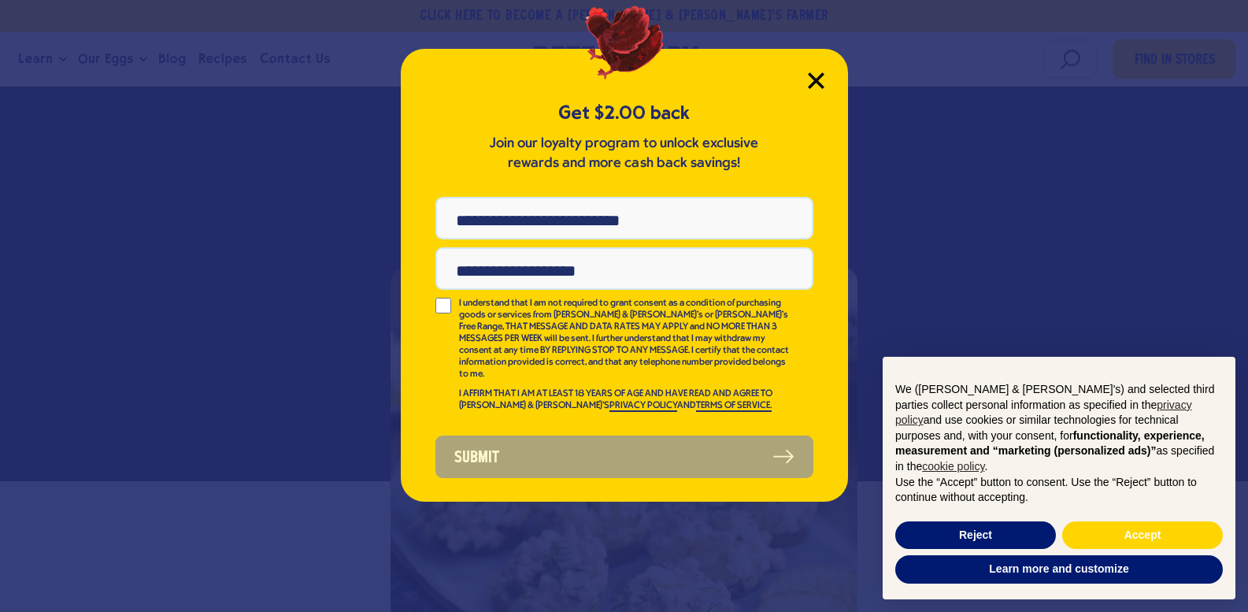
click at [809, 84] on icon "Close Modal" at bounding box center [816, 80] width 17 height 17
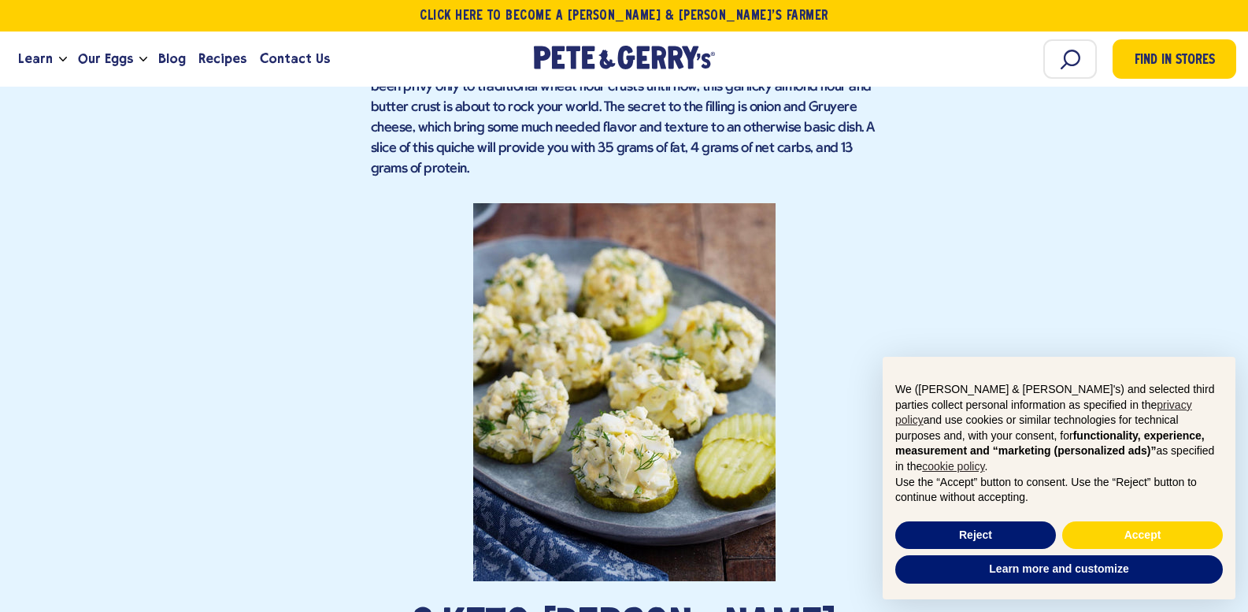
scroll to position [1790, 0]
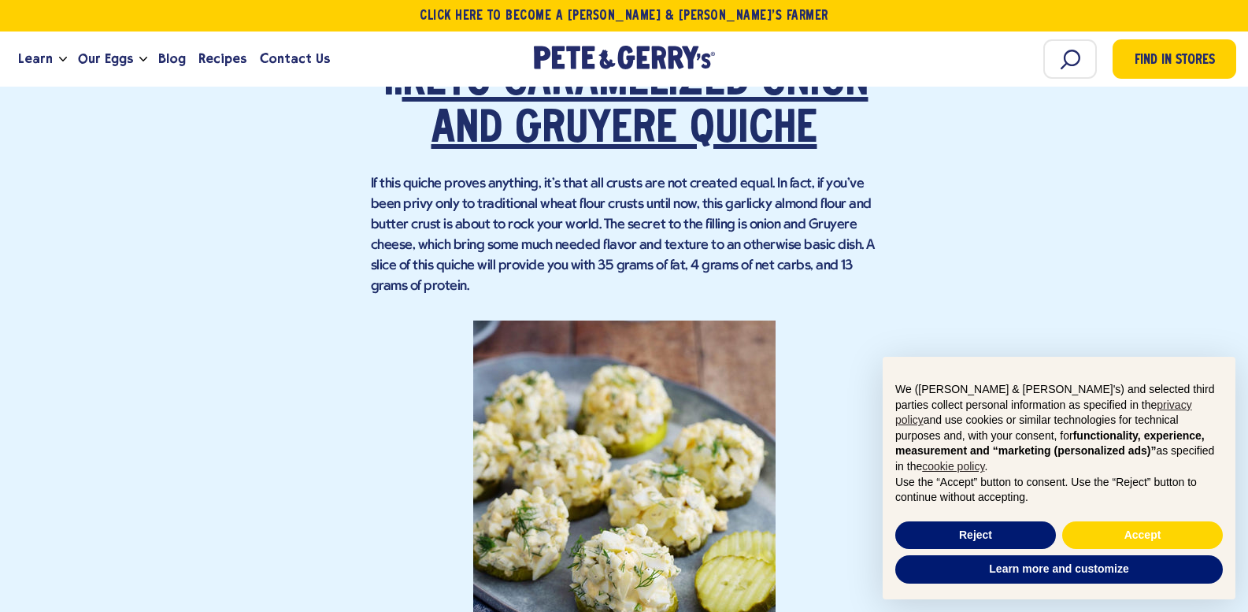
click at [623, 125] on link "Keto Caramelized Onion and Gruyere Quiche" at bounding box center [635, 106] width 466 height 91
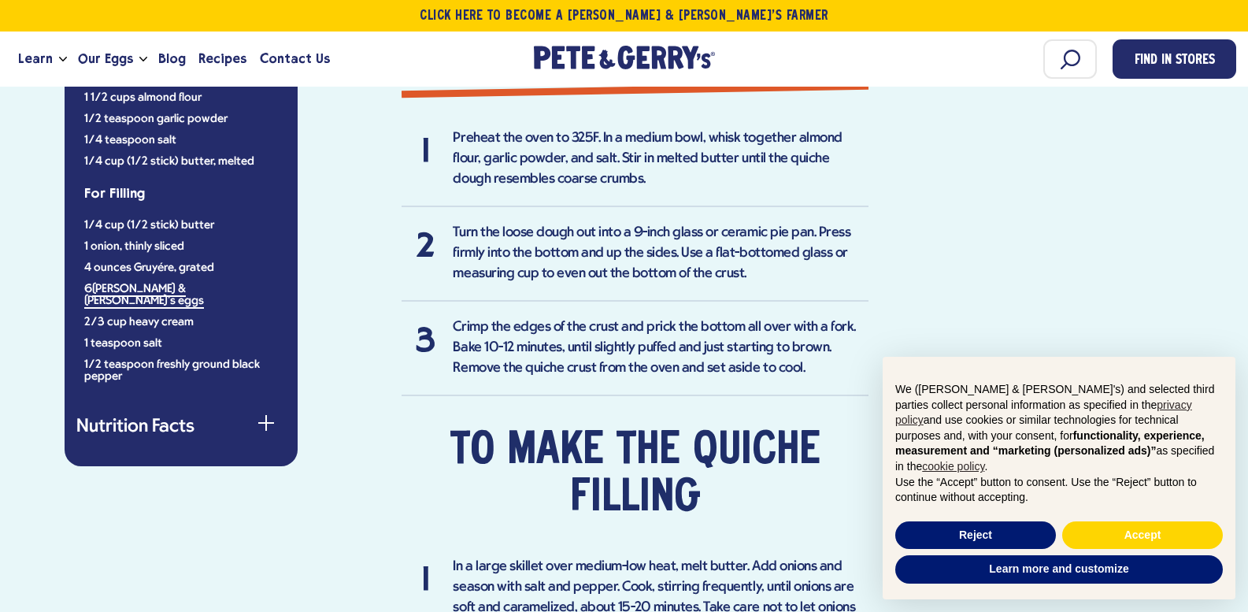
scroll to position [1181, 0]
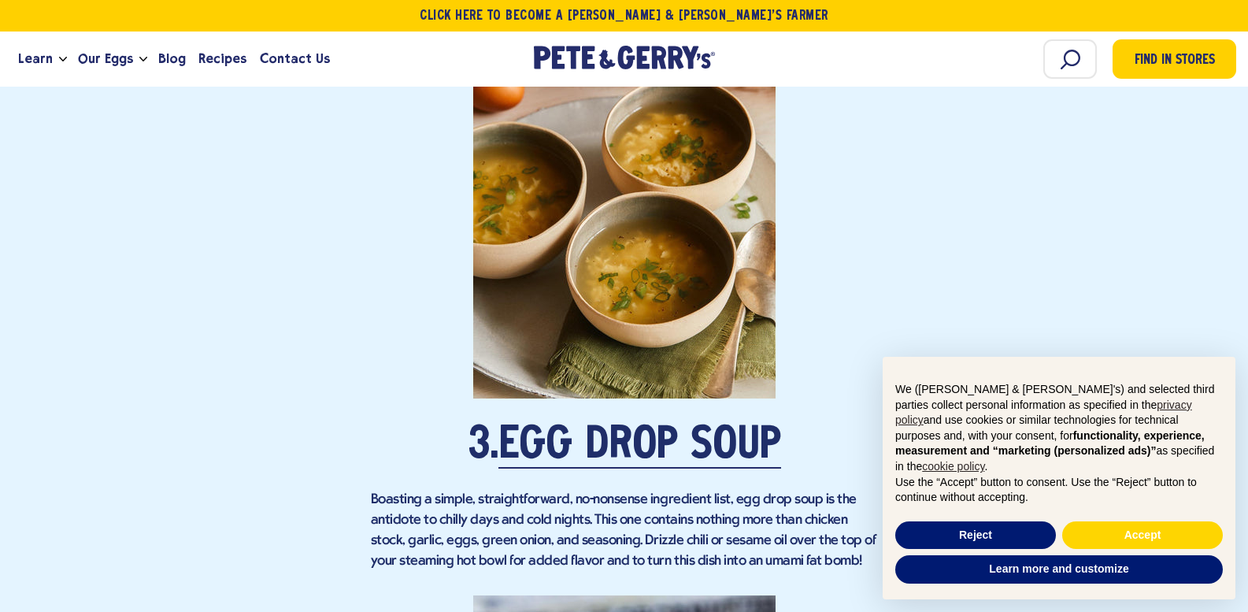
scroll to position [2892, 0]
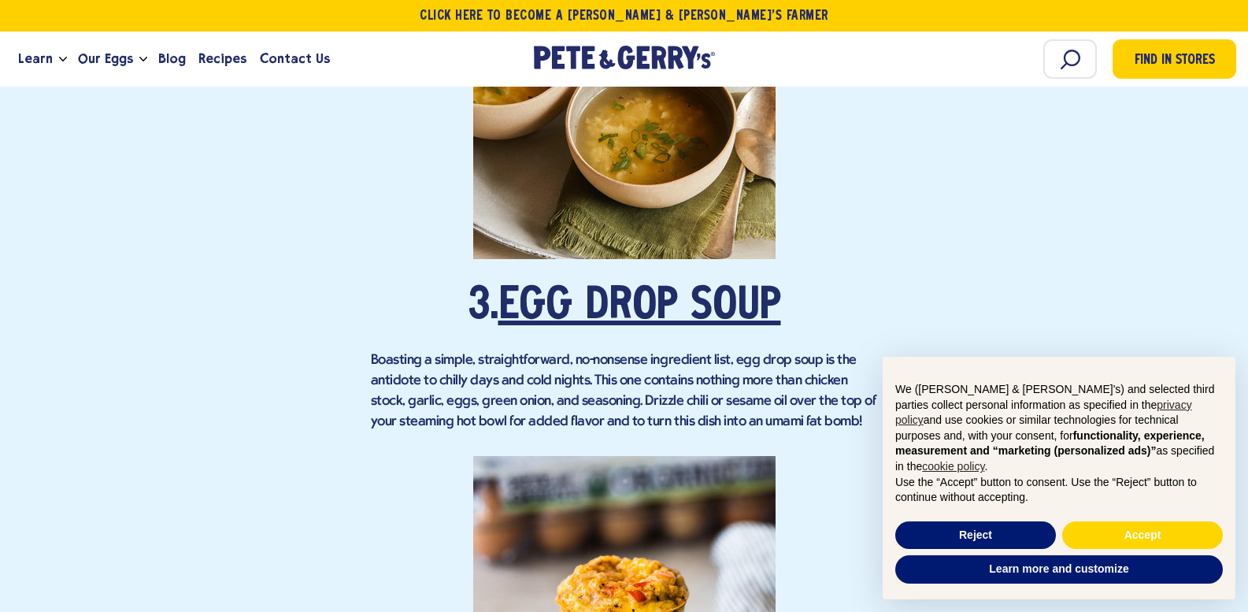
click at [663, 290] on link "Egg Drop Soup" at bounding box center [639, 307] width 283 height 44
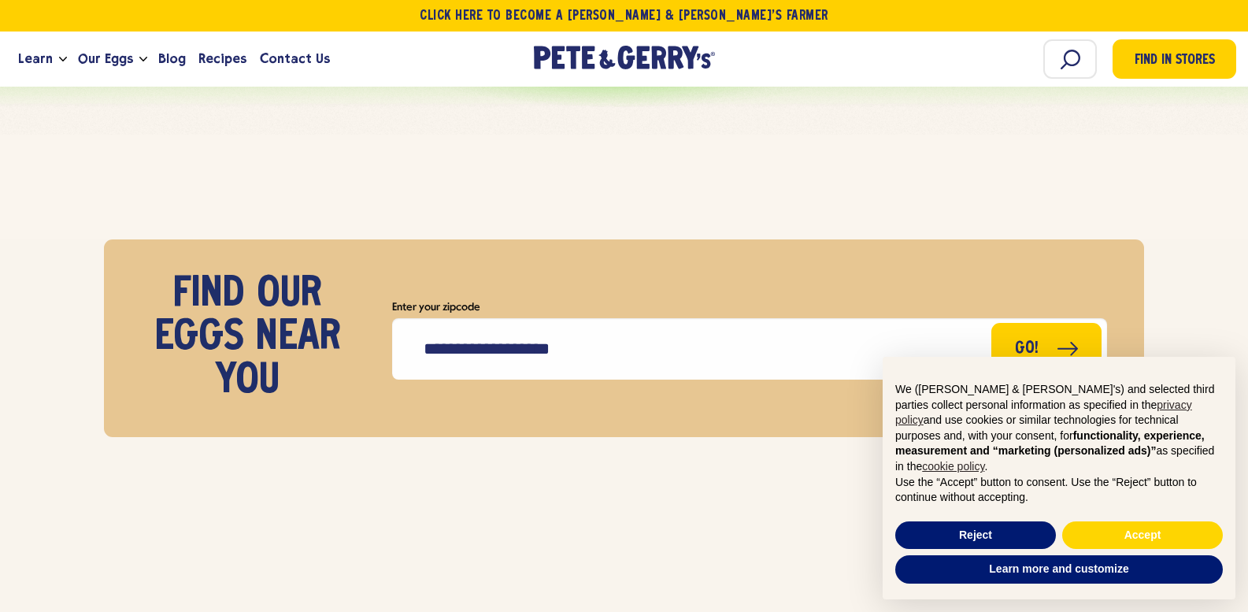
scroll to position [10528, 0]
